Goal: Information Seeking & Learning: Learn about a topic

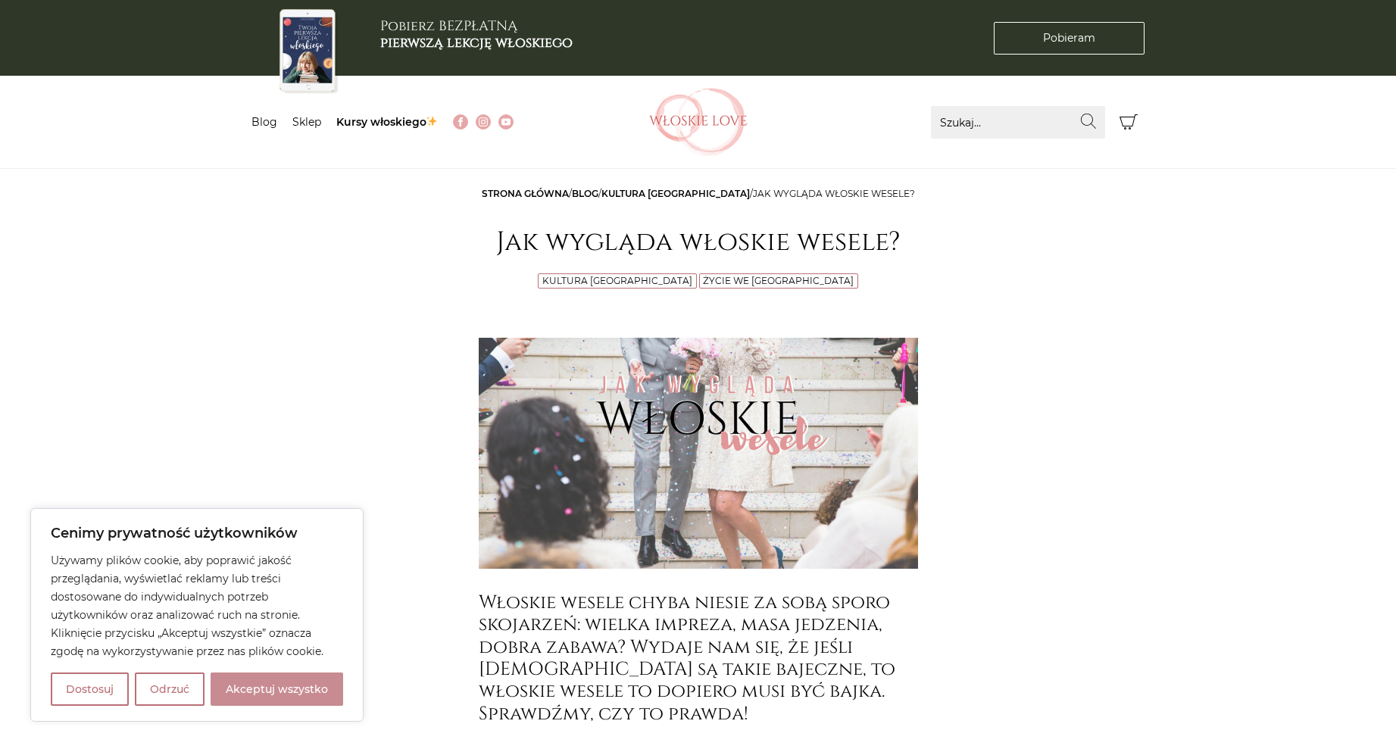
click at [248, 687] on button "Akceptuj wszystko" at bounding box center [277, 689] width 133 height 33
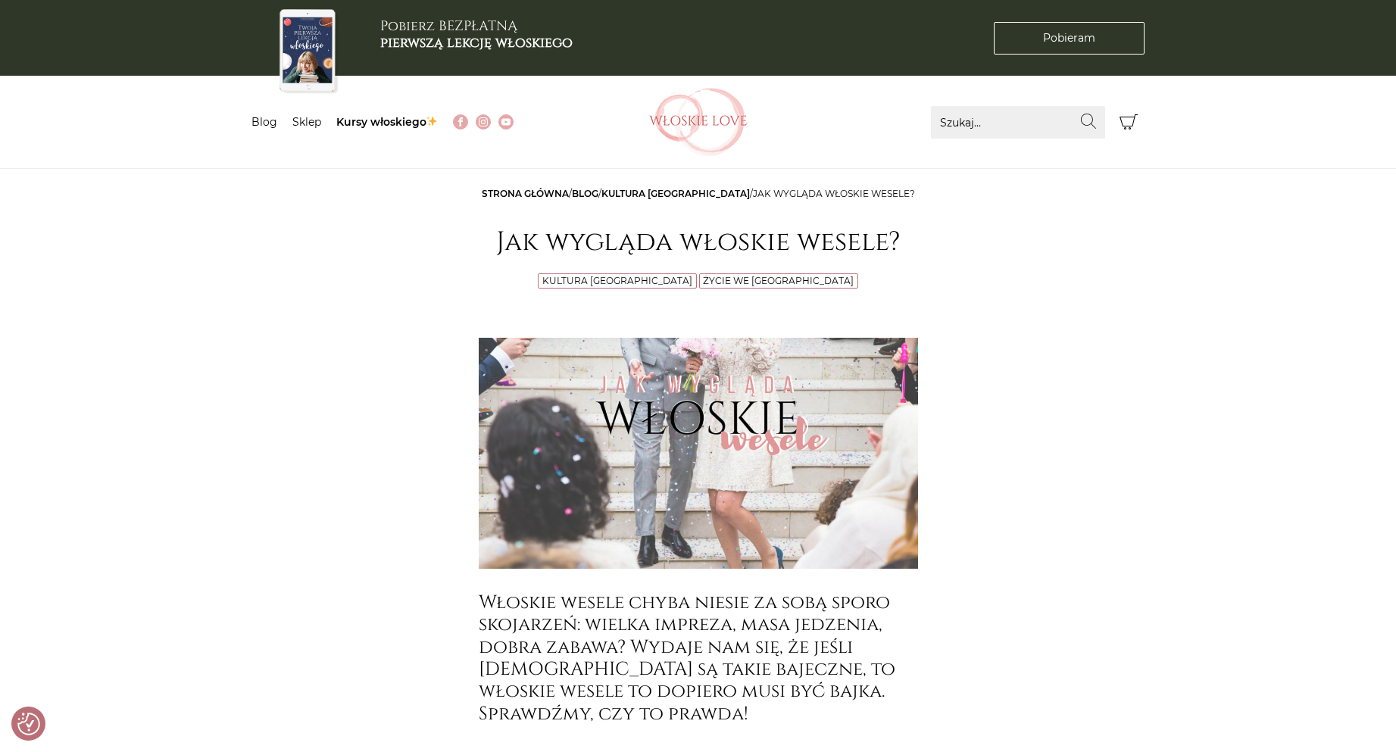
checkbox input "true"
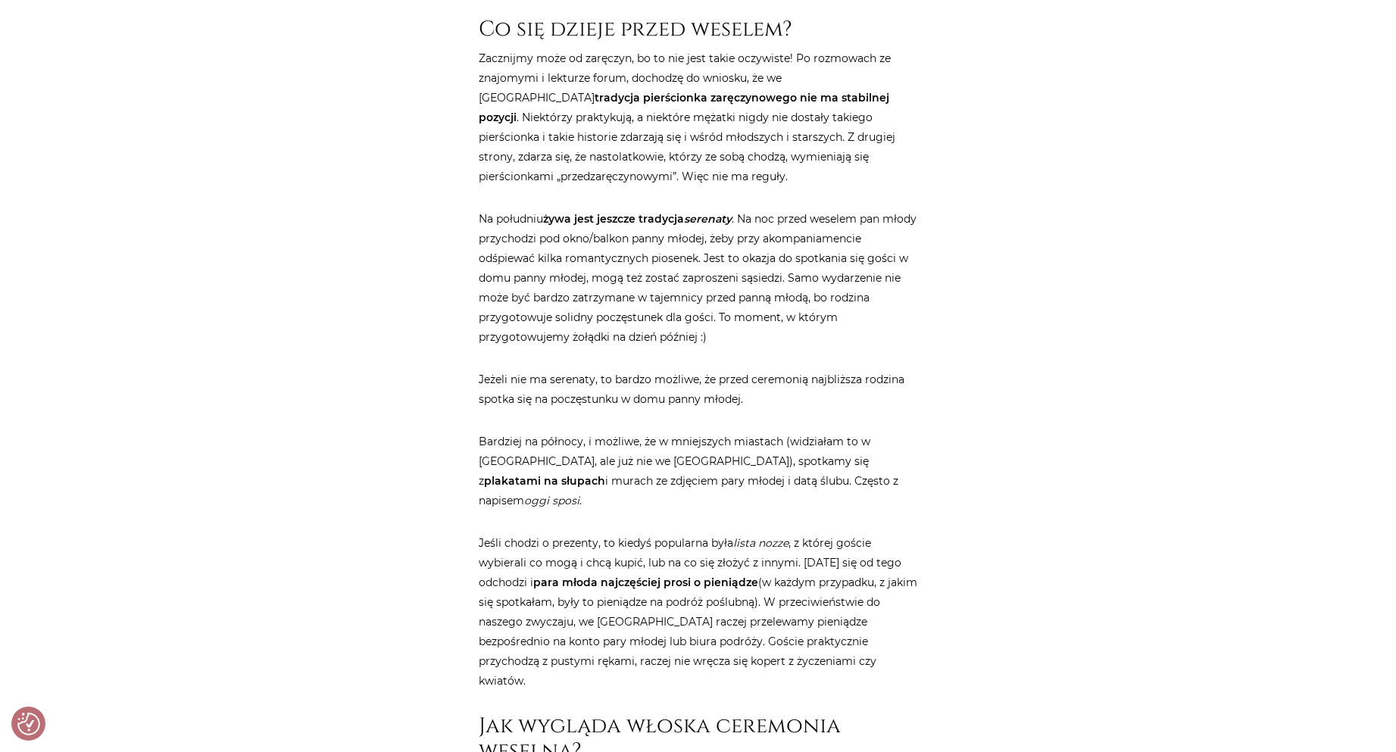
scroll to position [833, 0]
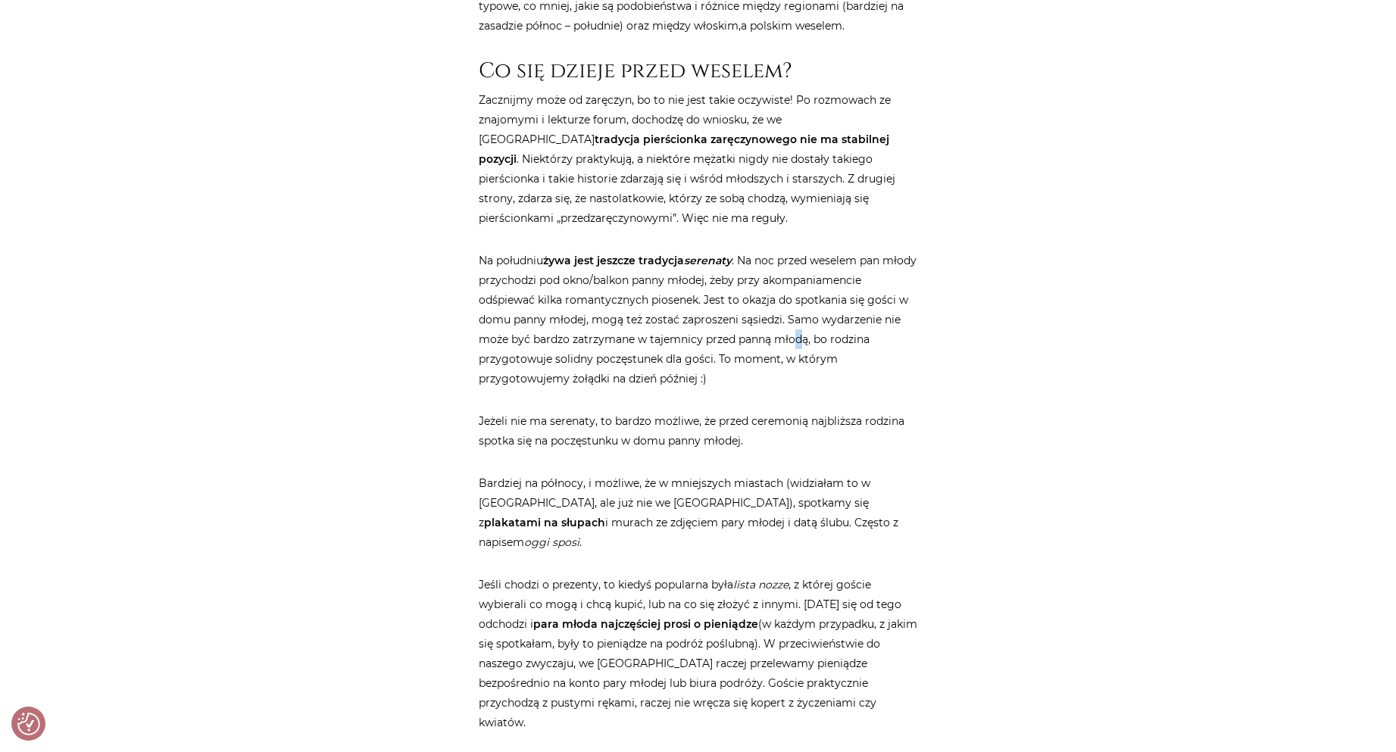
drag, startPoint x: 361, startPoint y: 582, endPoint x: 799, endPoint y: 333, distance: 504.2
click at [799, 333] on p "Na południu żywa jest jeszcze tradycja serenaty . Na noc przed weselem pan młod…" at bounding box center [698, 320] width 439 height 138
click at [816, 374] on p "Na południu żywa jest jeszcze tradycja serenaty . Na noc przed weselem pan młod…" at bounding box center [698, 320] width 439 height 138
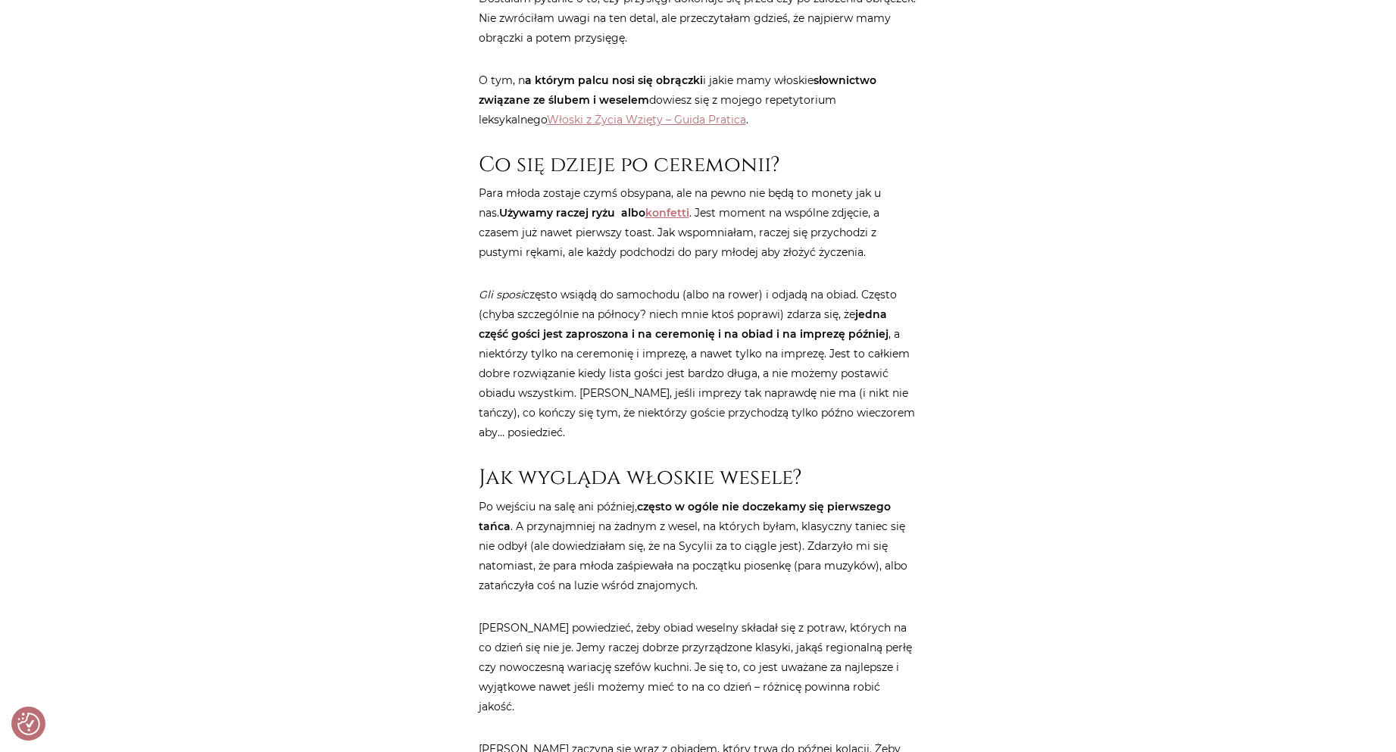
scroll to position [2046, 0]
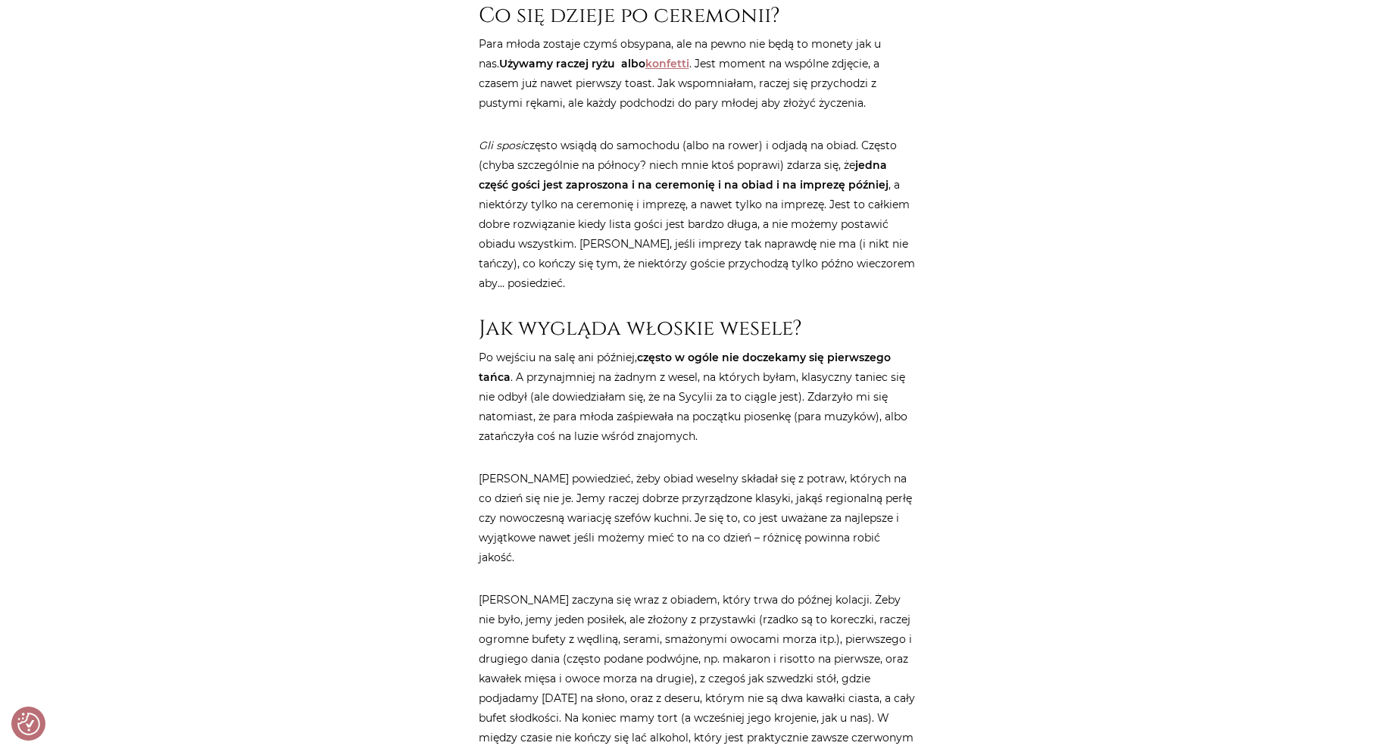
click at [1030, 118] on div "Strona główna / Blog / Kultura [GEOGRAPHIC_DATA] / Jak wygląda włoskie wesele? …" at bounding box center [698, 689] width 909 height 5102
click at [1089, 144] on div "Strona główna / Blog / Kultura [GEOGRAPHIC_DATA] / Jak wygląda włoskie wesele? …" at bounding box center [698, 689] width 909 height 5102
click at [710, 489] on p "[PERSON_NAME] powiedzieć, żeby obiad weselny składał się z potraw, których na c…" at bounding box center [698, 518] width 439 height 99
